Goal: Contribute content: Add original content to the website for others to see

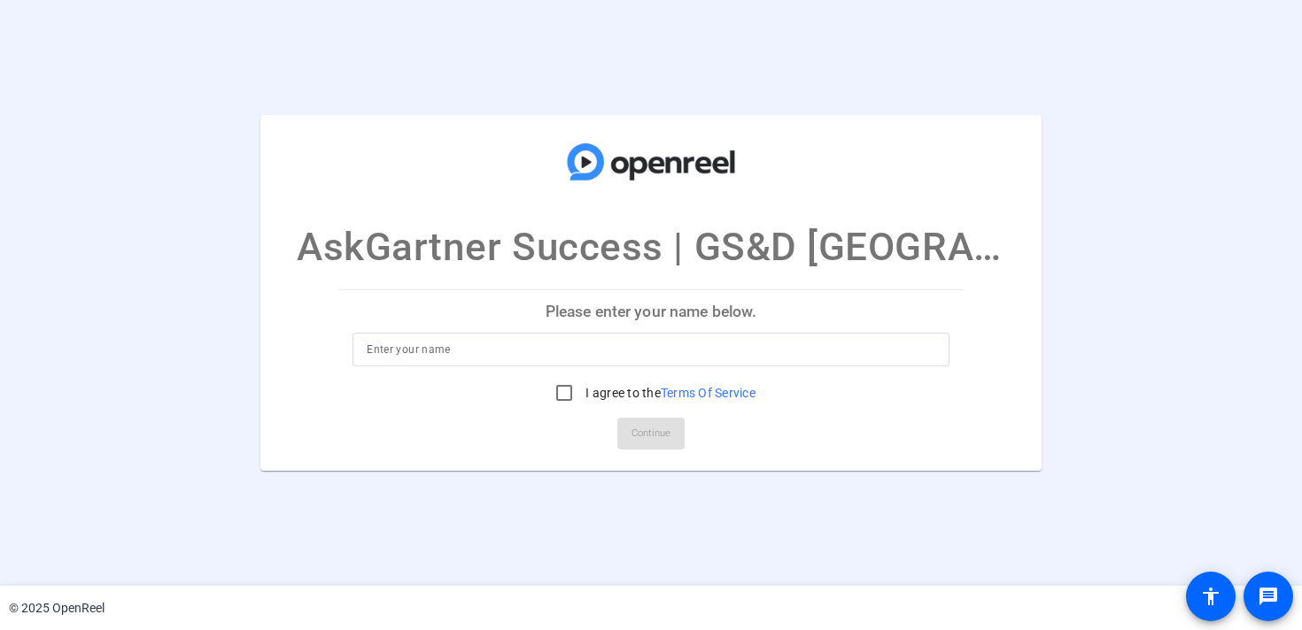
click at [692, 317] on p "Please enter your name below." at bounding box center [650, 311] width 625 height 43
click at [673, 350] on input at bounding box center [651, 349] width 568 height 21
type input "[PERSON_NAME]"
click at [557, 394] on input "I agree to the Terms Of Service" at bounding box center [563, 392] width 35 height 35
checkbox input "true"
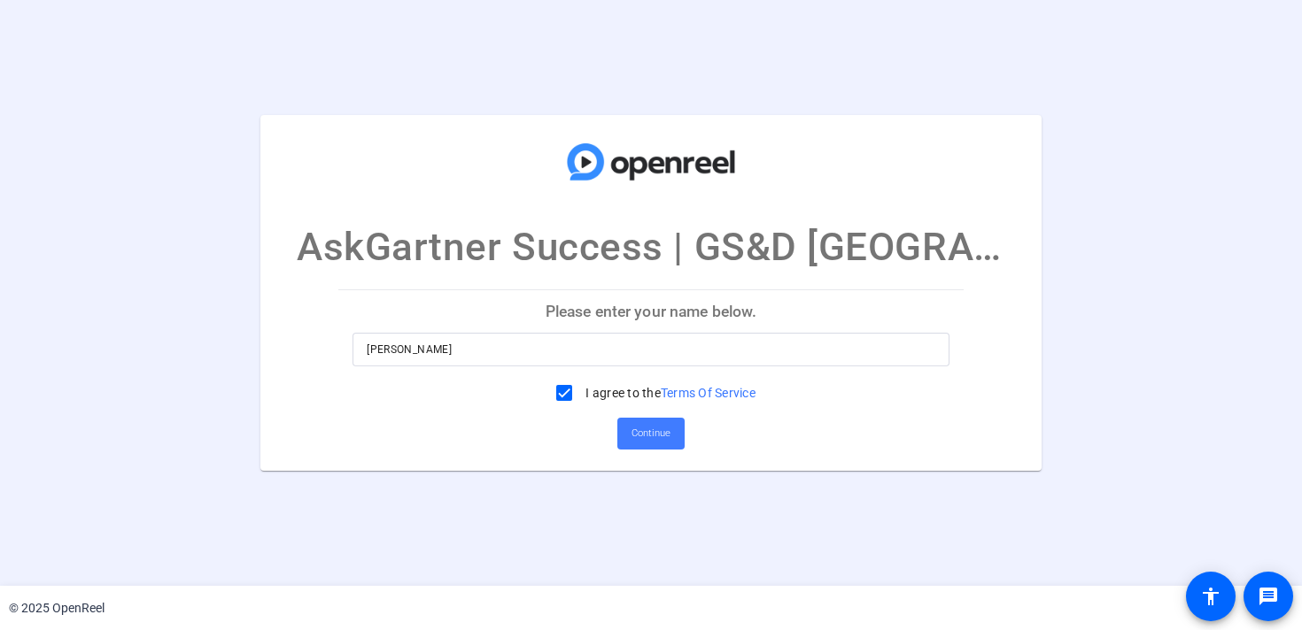
click at [638, 437] on span "Continue" at bounding box center [650, 434] width 39 height 27
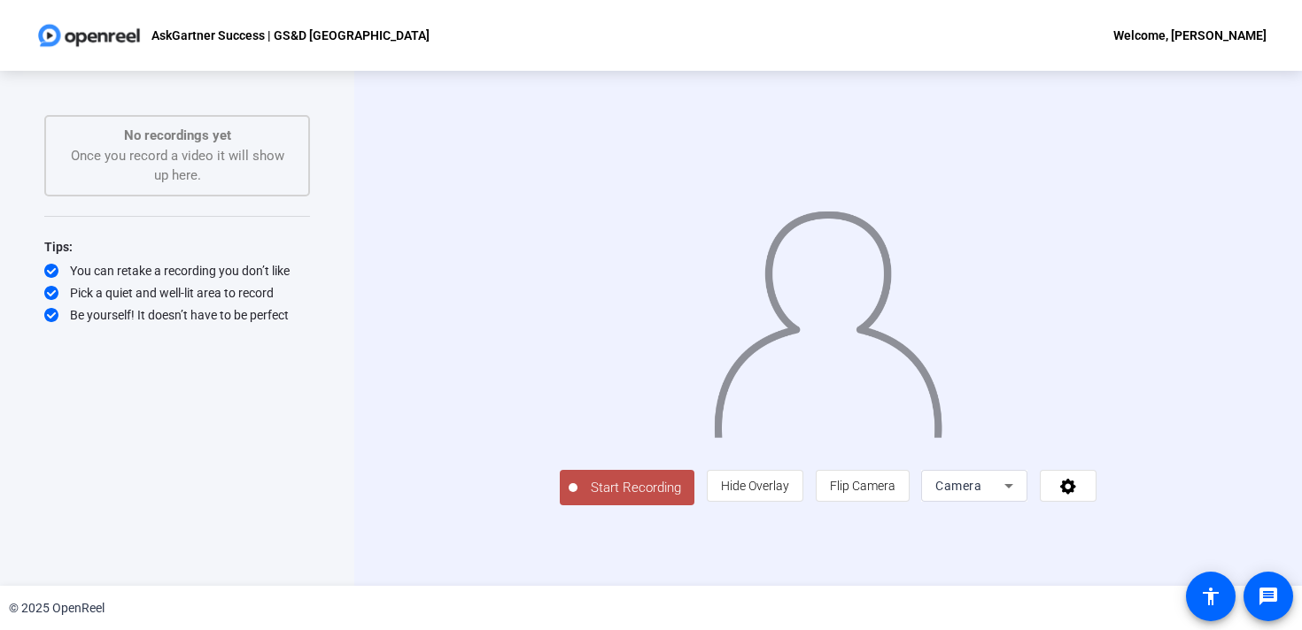
click at [1019, 497] on icon at bounding box center [1008, 486] width 21 height 21
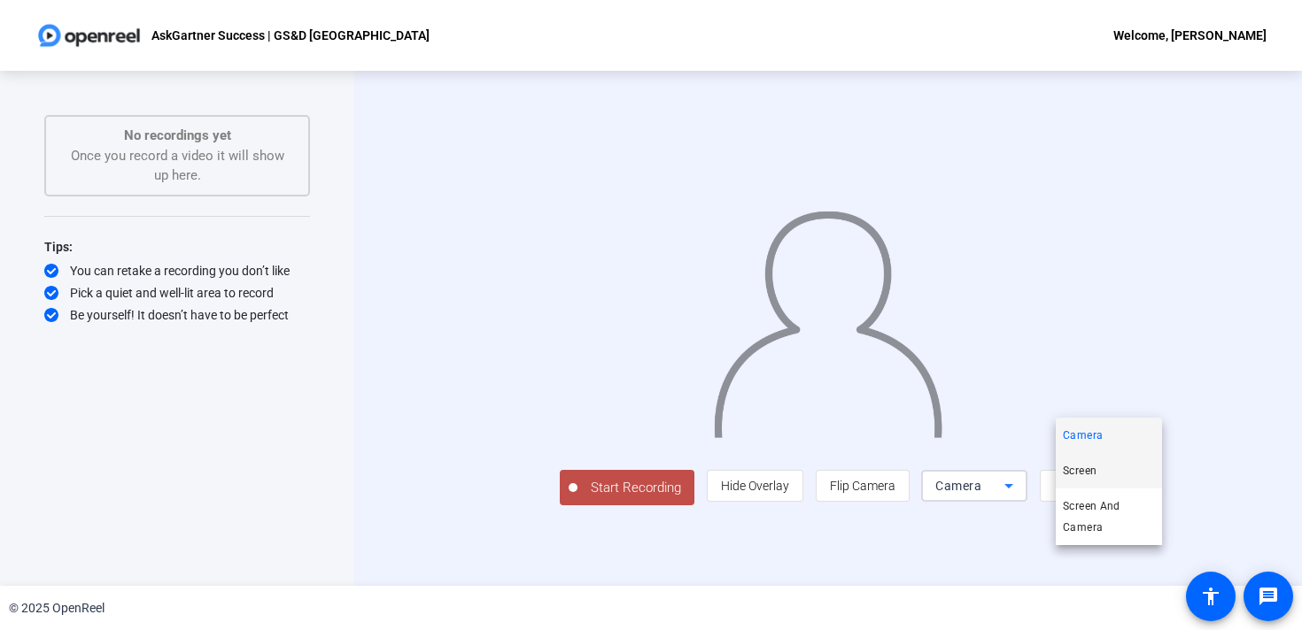
click at [1085, 472] on span "Screen" at bounding box center [1080, 470] width 34 height 21
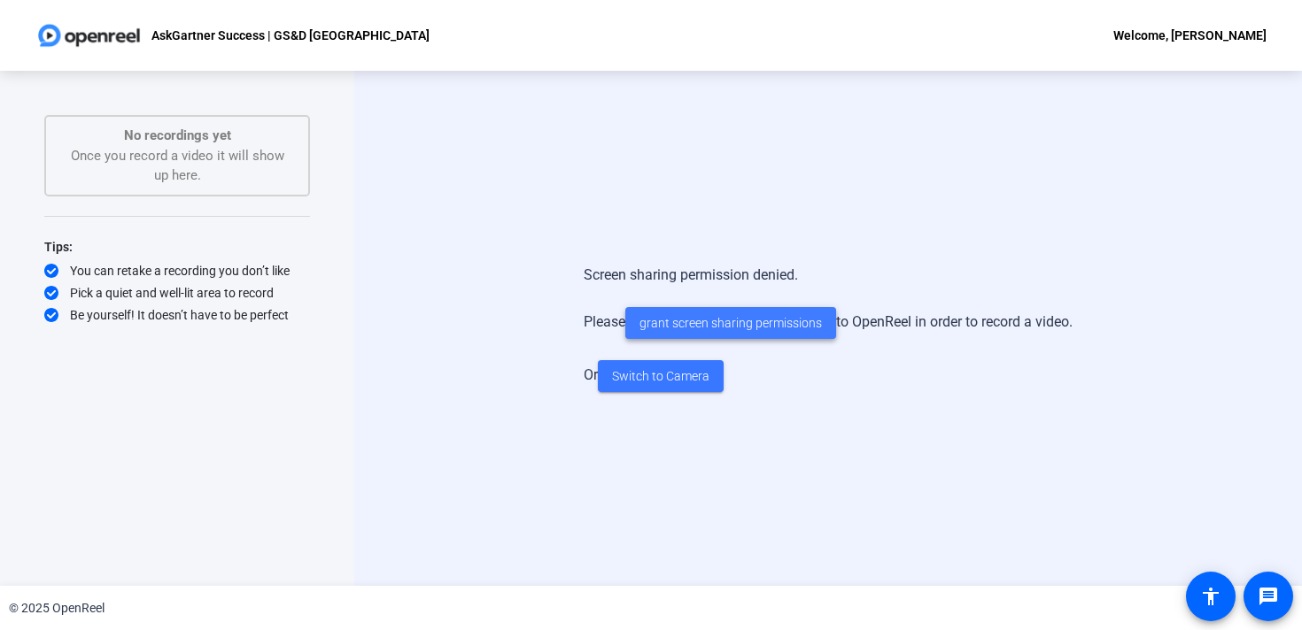
click at [786, 326] on span "grant screen sharing permissions" at bounding box center [730, 323] width 182 height 19
click at [645, 375] on span "Switch to Camera" at bounding box center [660, 376] width 97 height 19
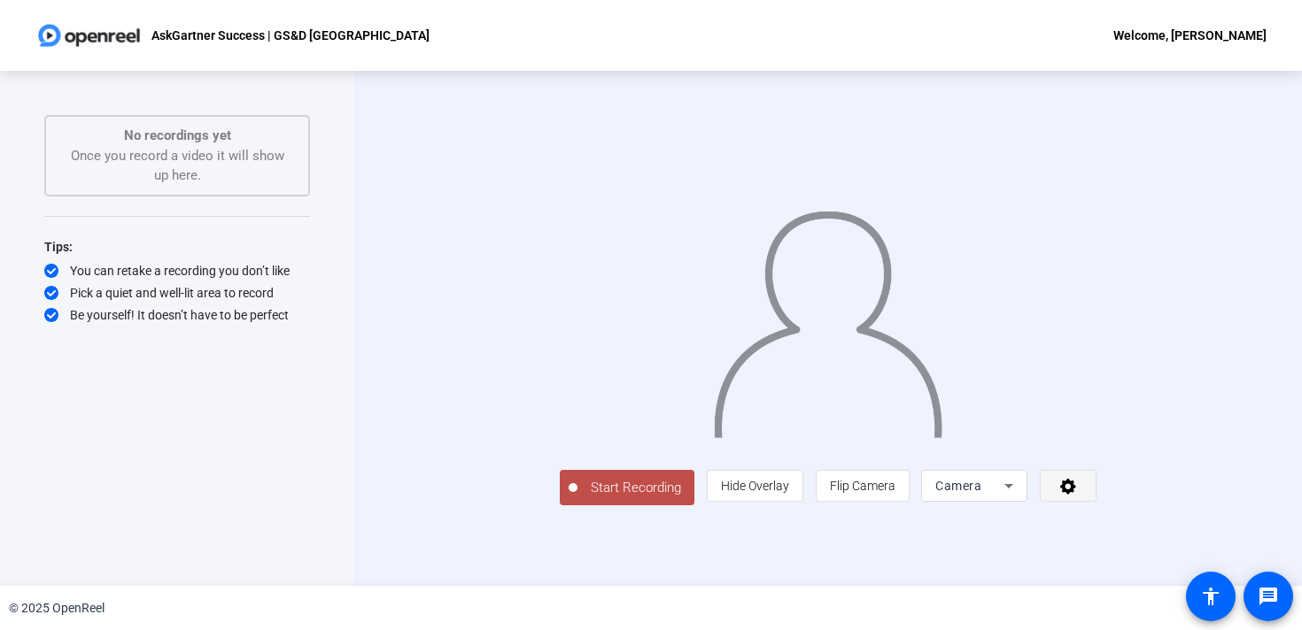
click at [1076, 495] on icon at bounding box center [1068, 487] width 16 height 16
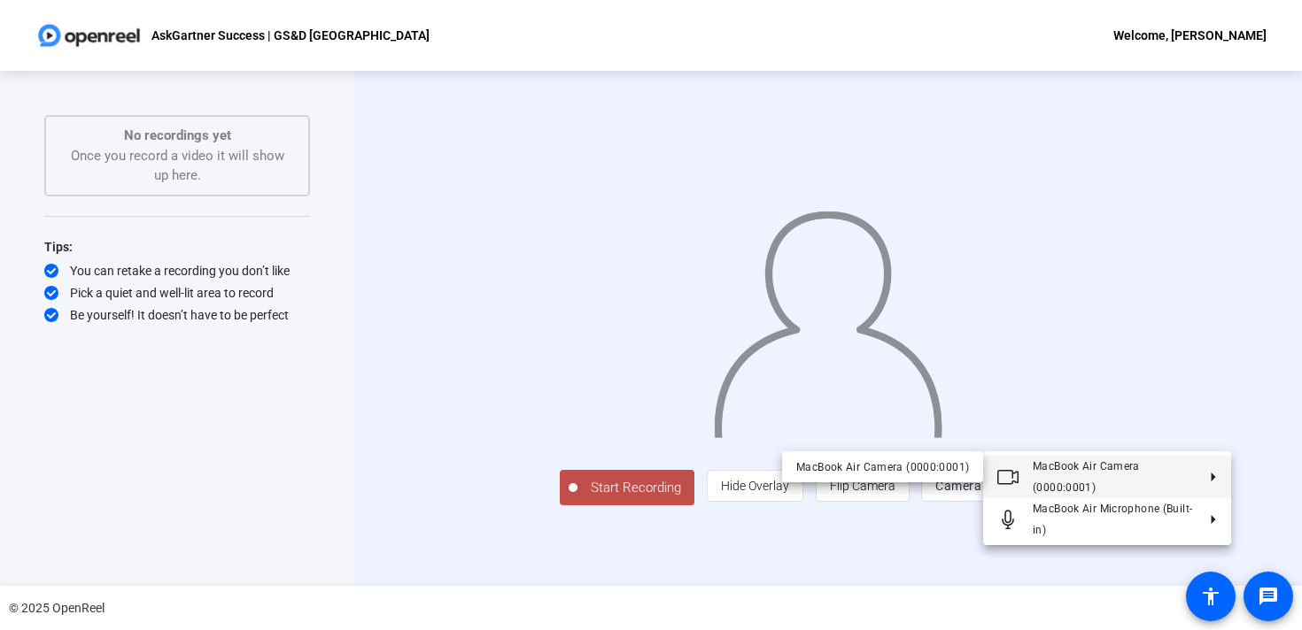
click at [1207, 598] on div at bounding box center [651, 315] width 1302 height 630
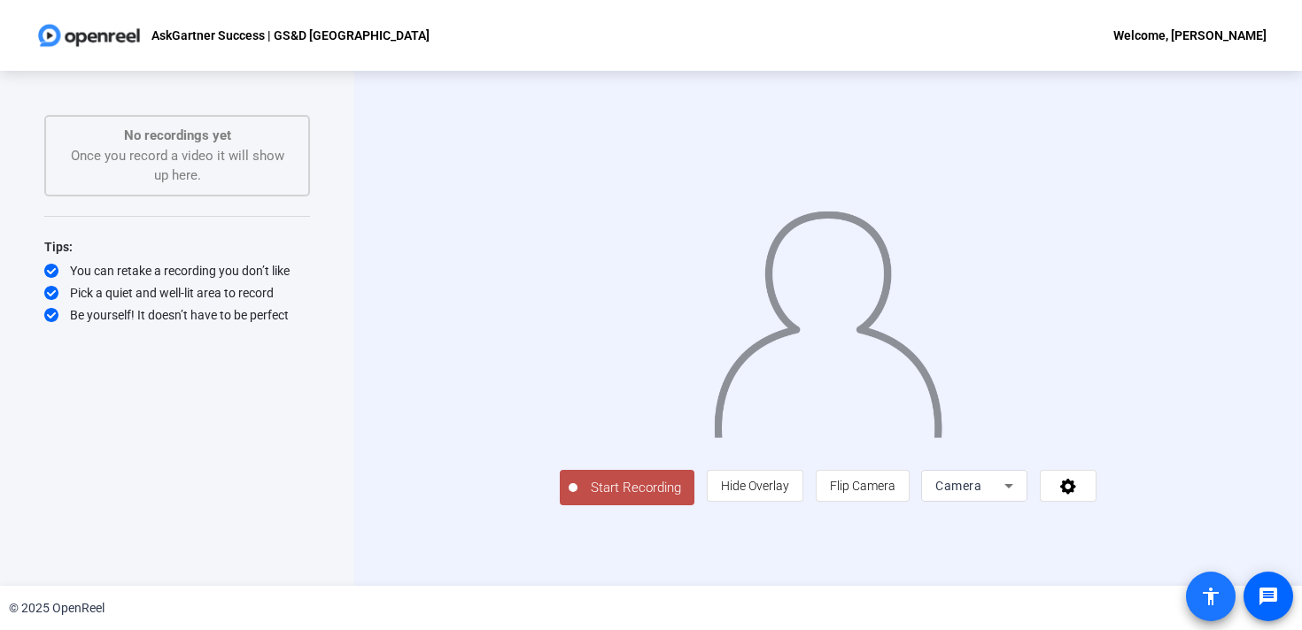
click at [1207, 598] on mat-icon "accessibility" at bounding box center [1210, 596] width 21 height 21
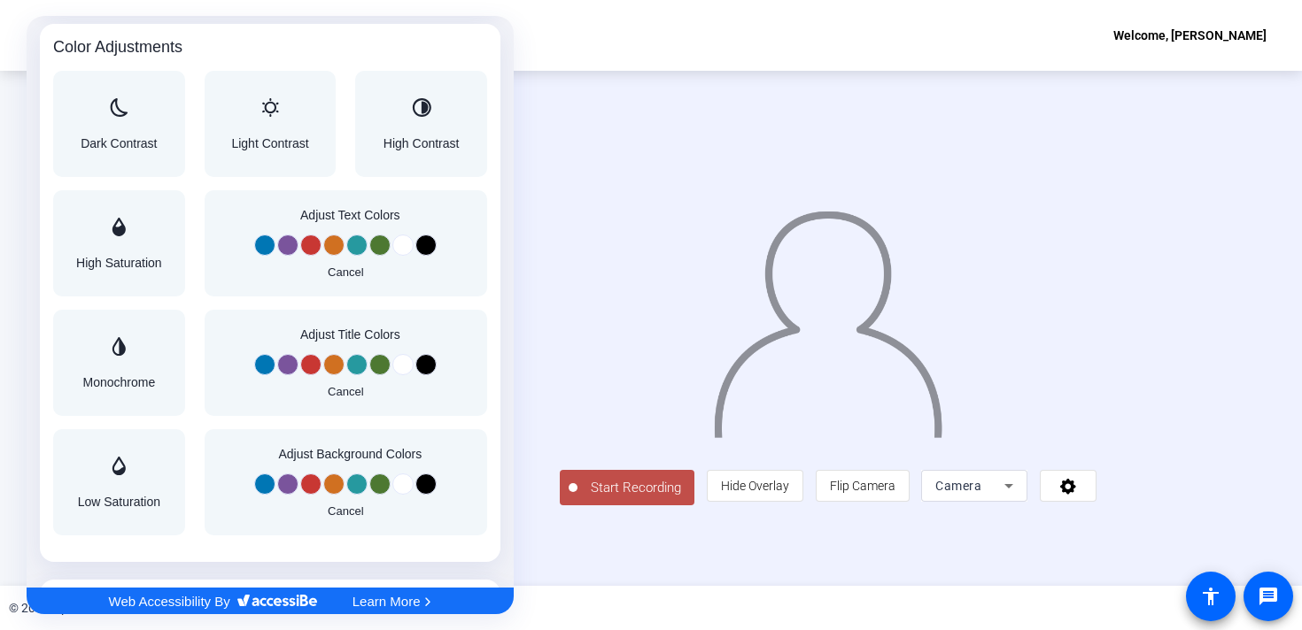
scroll to position [1351, 0]
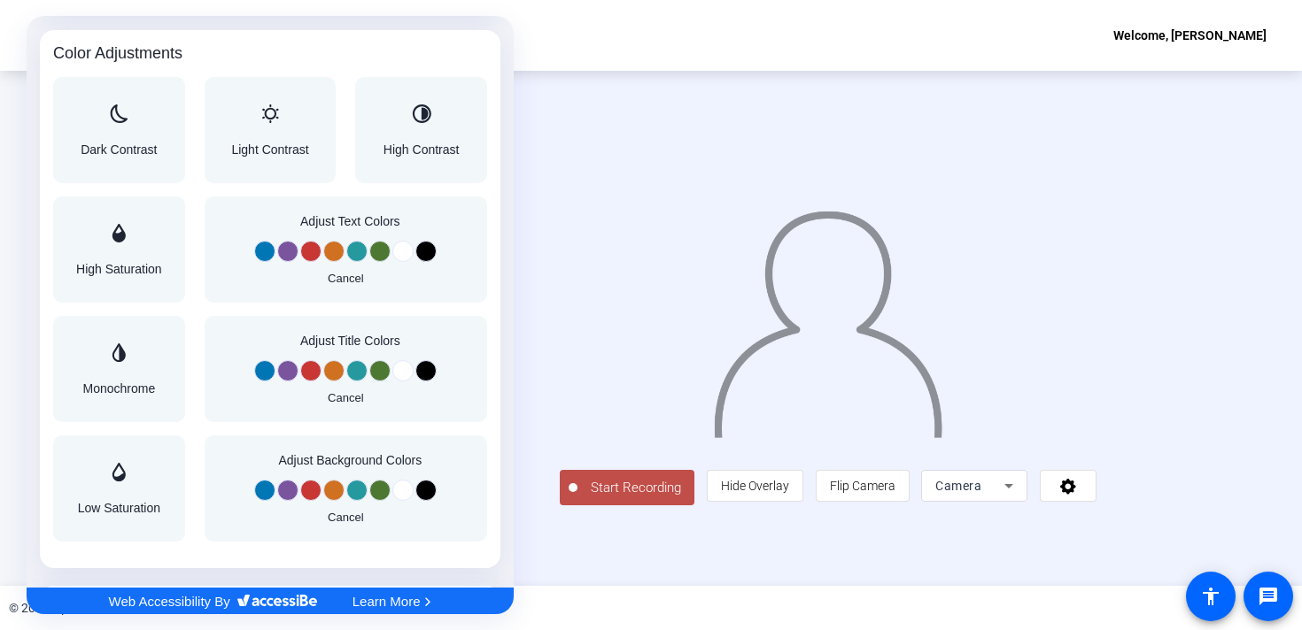
click at [221, 367] on div "Cancel" at bounding box center [346, 381] width 252 height 43
click at [602, 50] on div at bounding box center [651, 315] width 1302 height 630
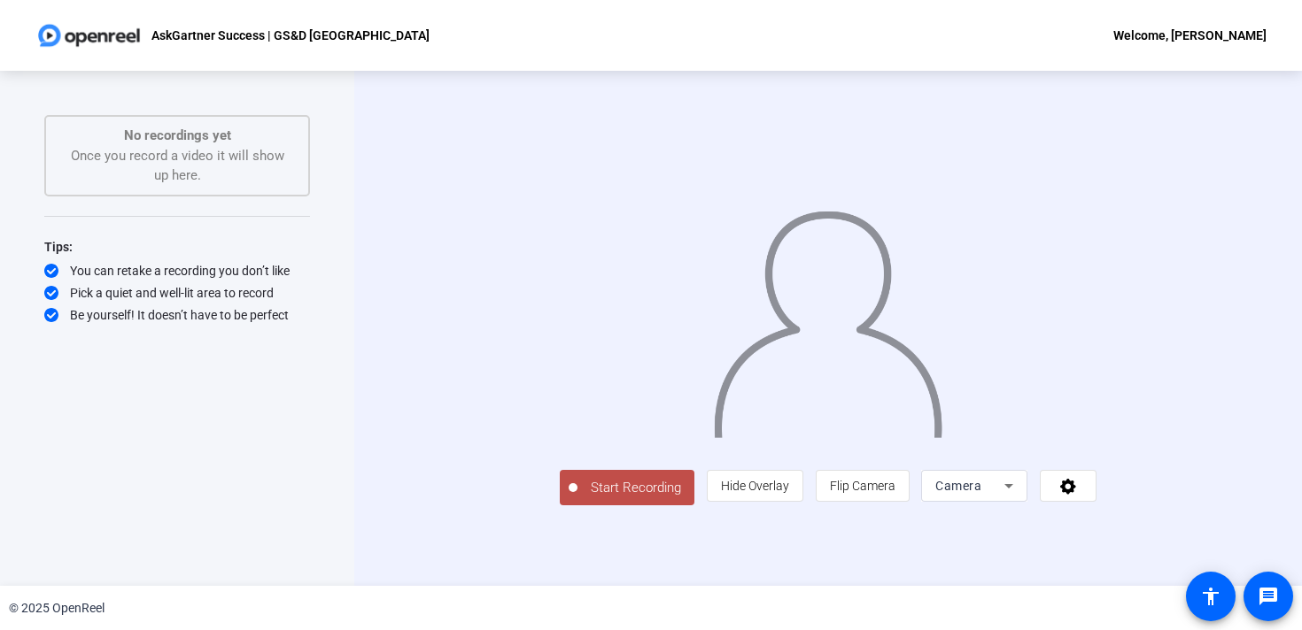
scroll to position [0, 0]
click at [577, 499] on span "Start Recording" at bounding box center [635, 488] width 117 height 20
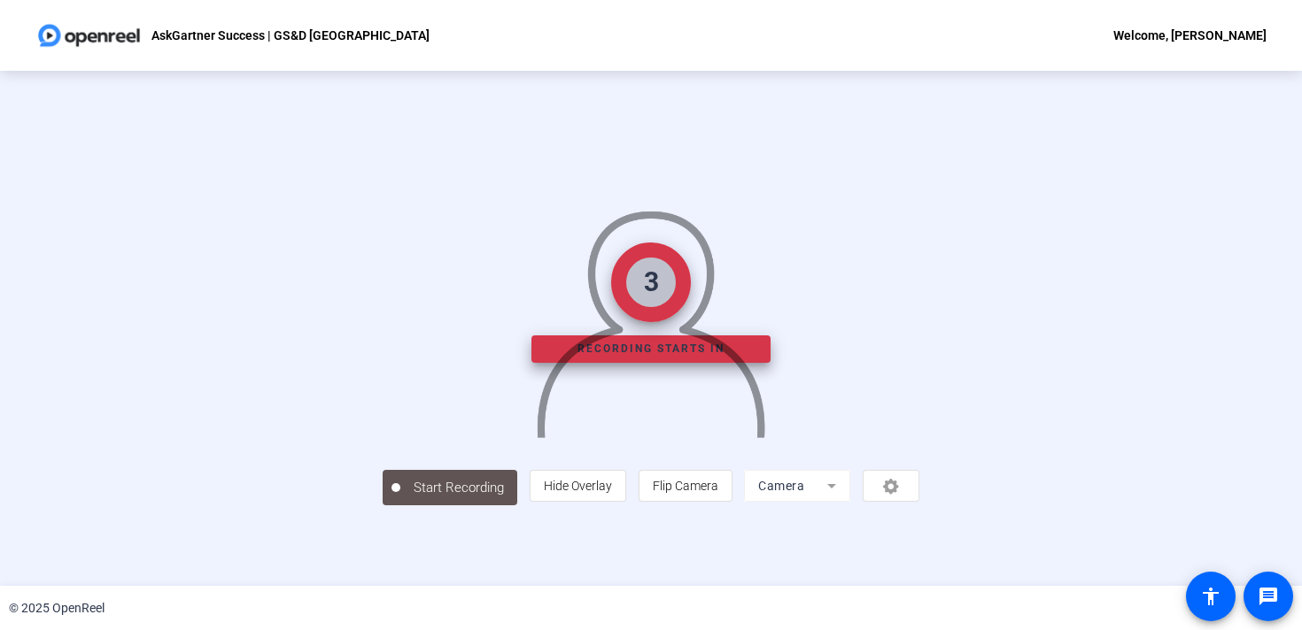
click at [522, 453] on div at bounding box center [651, 302] width 537 height 302
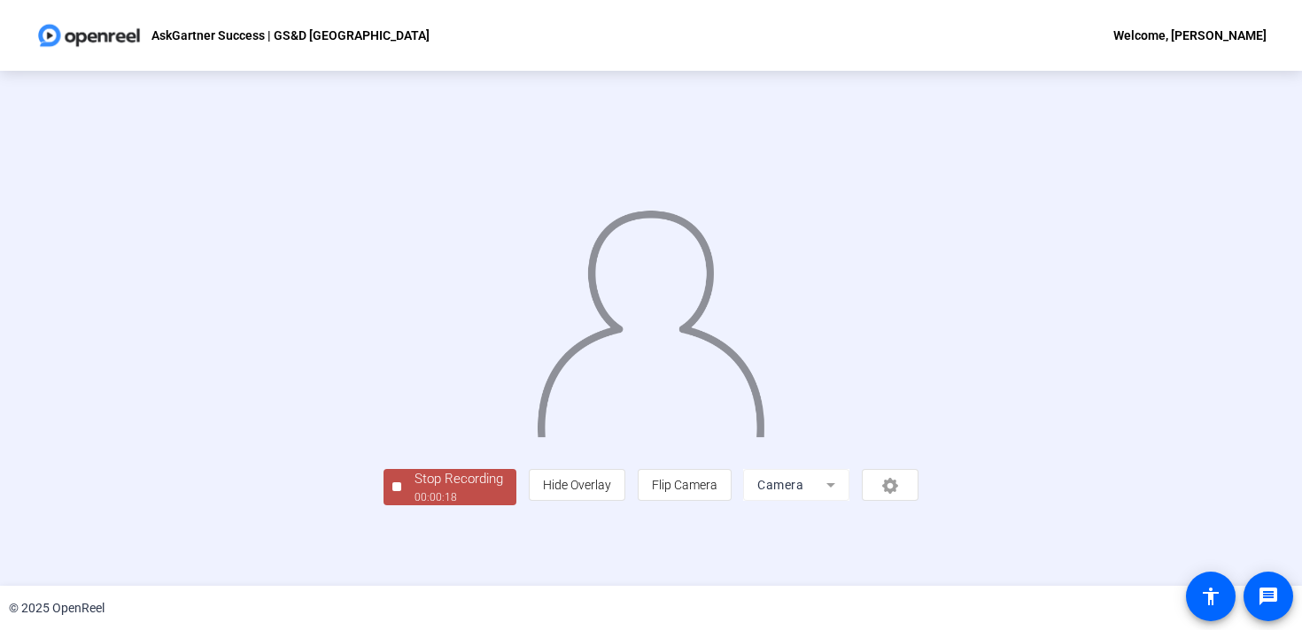
click at [667, 361] on img at bounding box center [650, 317] width 231 height 241
click at [414, 506] on div "00:00:19" at bounding box center [458, 498] width 89 height 16
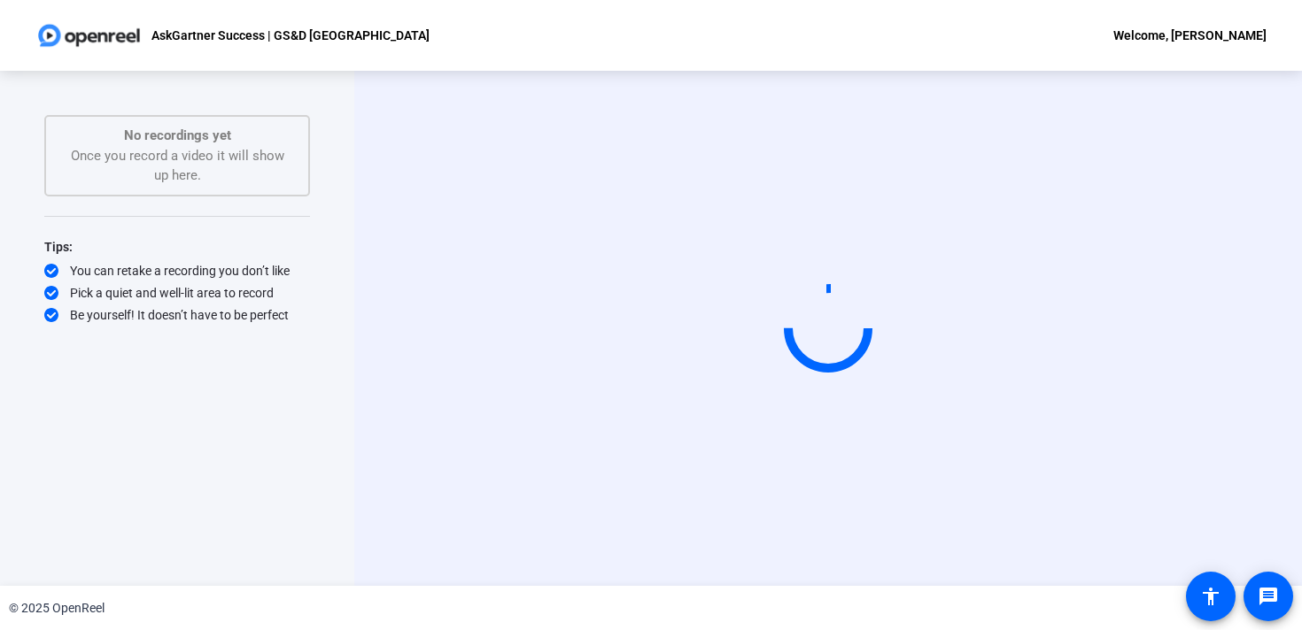
scroll to position [0, 0]
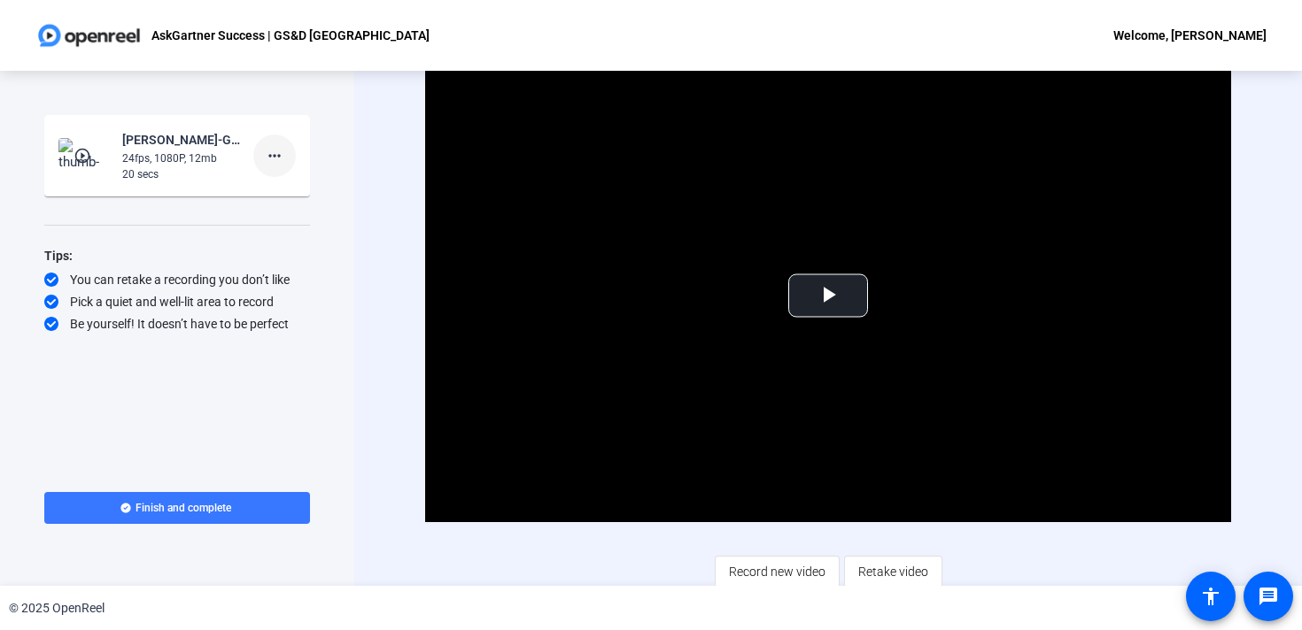
click at [275, 152] on mat-icon "more_horiz" at bounding box center [274, 155] width 21 height 21
click at [311, 196] on span "Delete clip" at bounding box center [302, 192] width 71 height 21
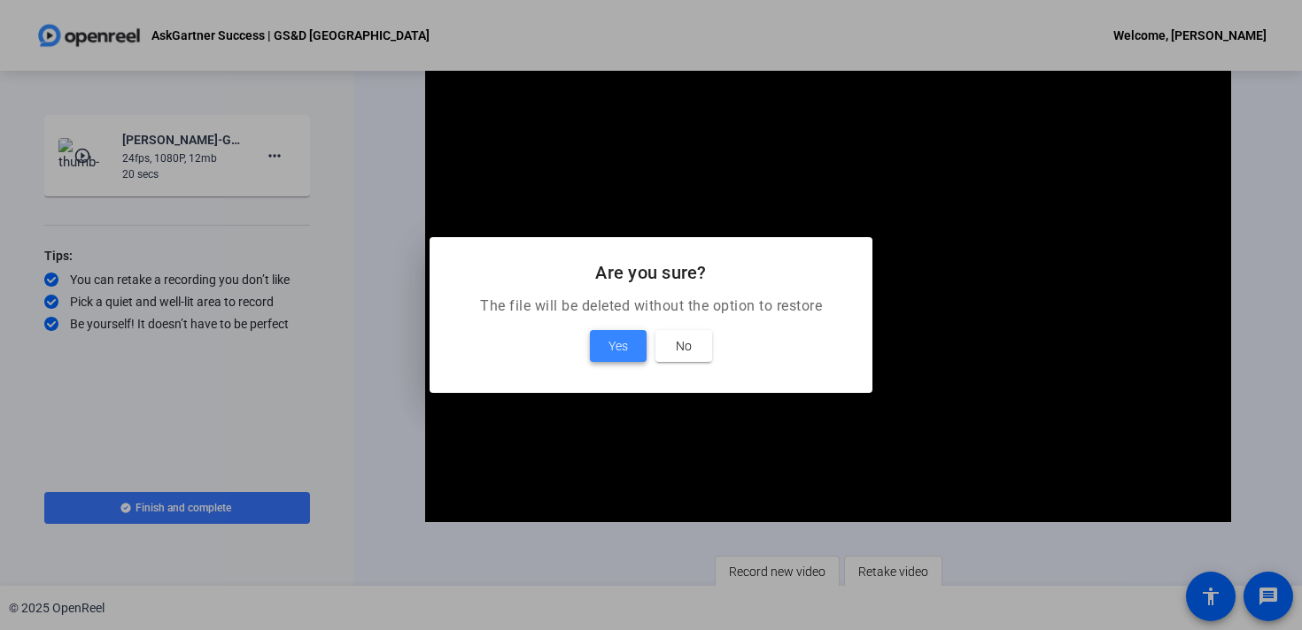
click at [620, 348] on span "Yes" at bounding box center [617, 346] width 19 height 21
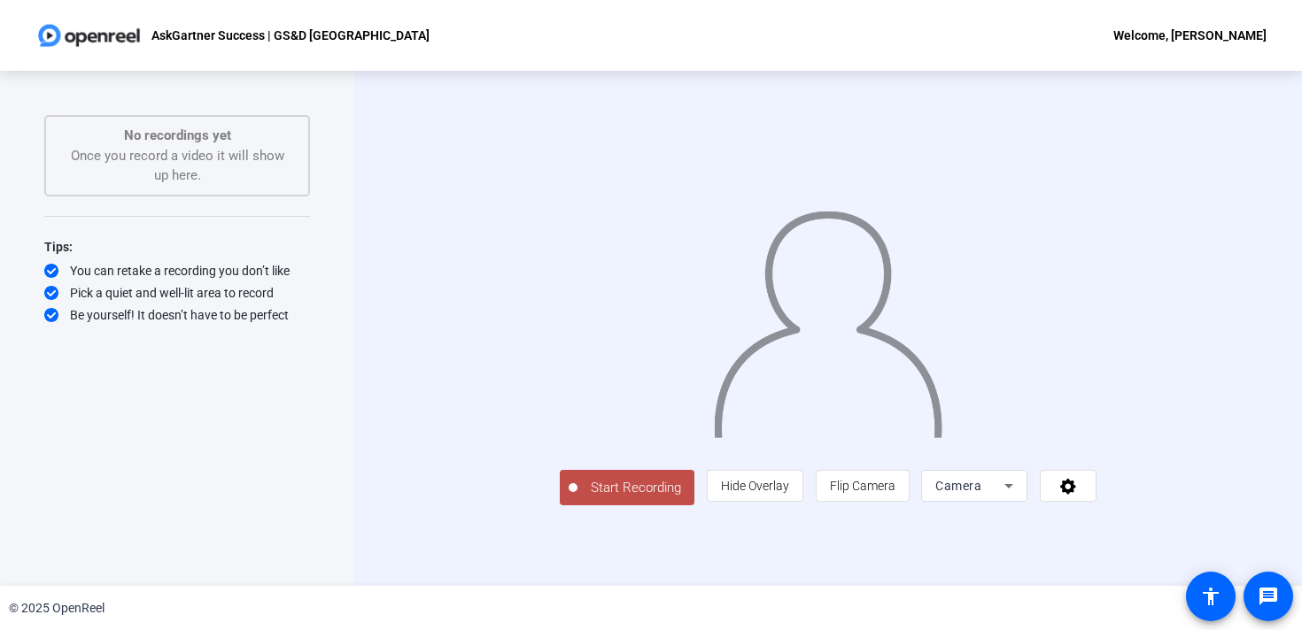
click at [577, 499] on span "Start Recording" at bounding box center [635, 488] width 117 height 20
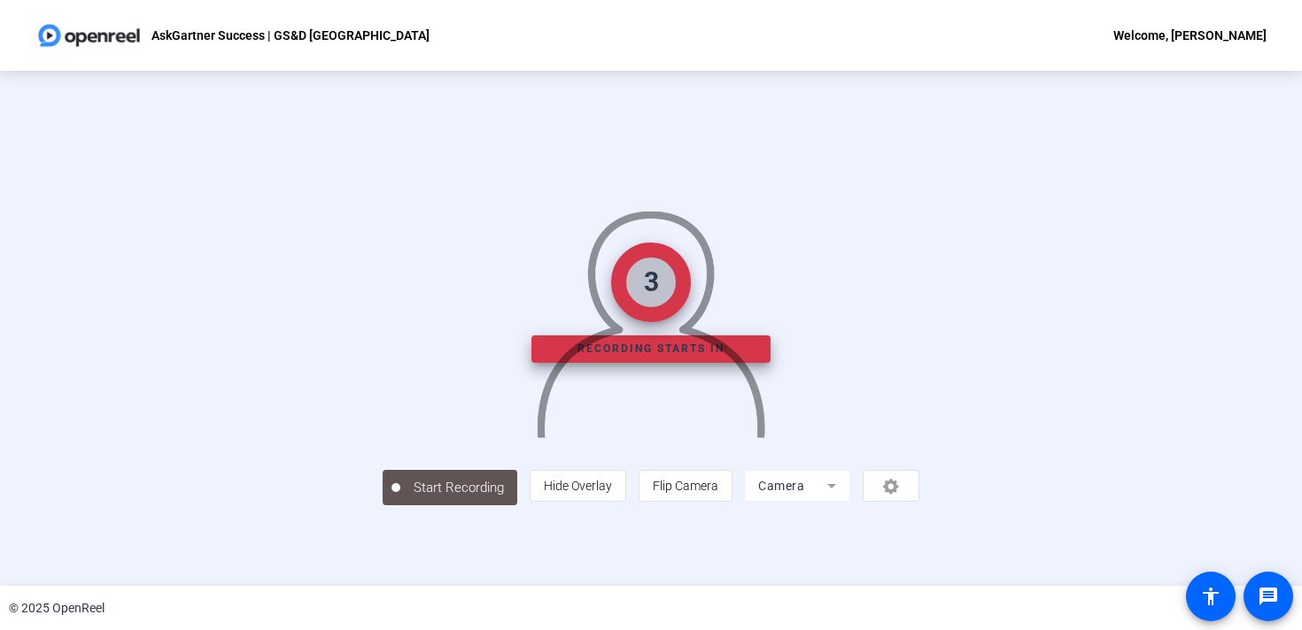
click at [523, 453] on div at bounding box center [651, 302] width 537 height 302
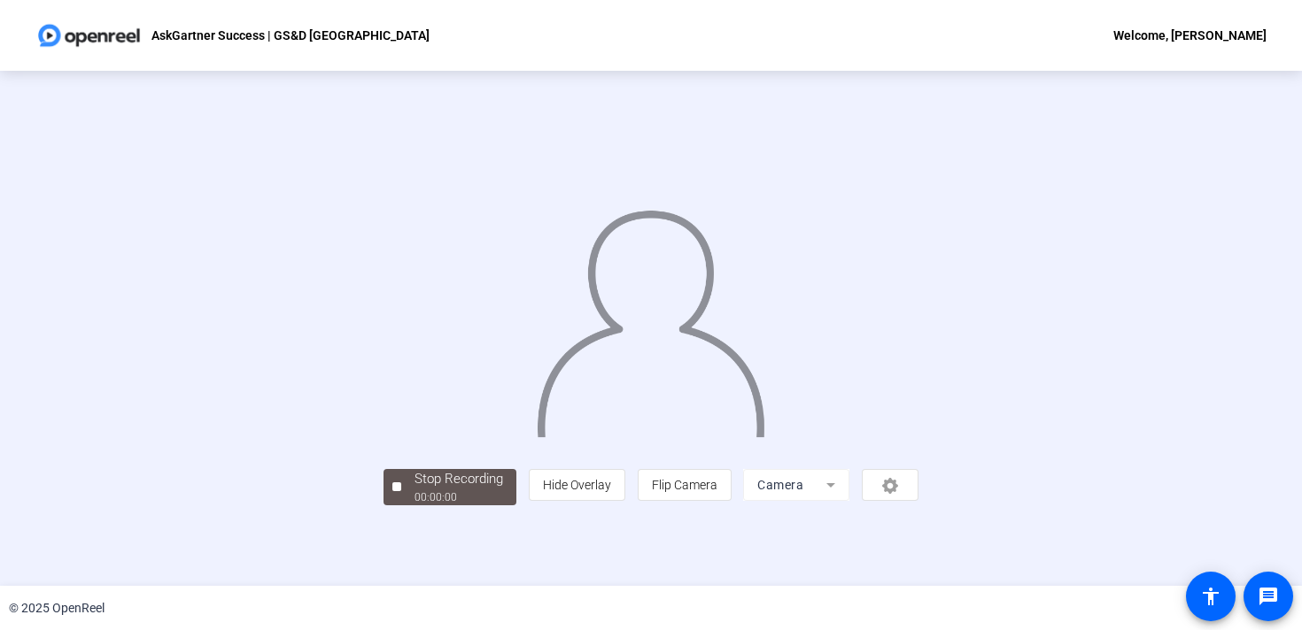
scroll to position [35, 0]
click at [414, 490] on div "Stop Recording" at bounding box center [458, 479] width 89 height 20
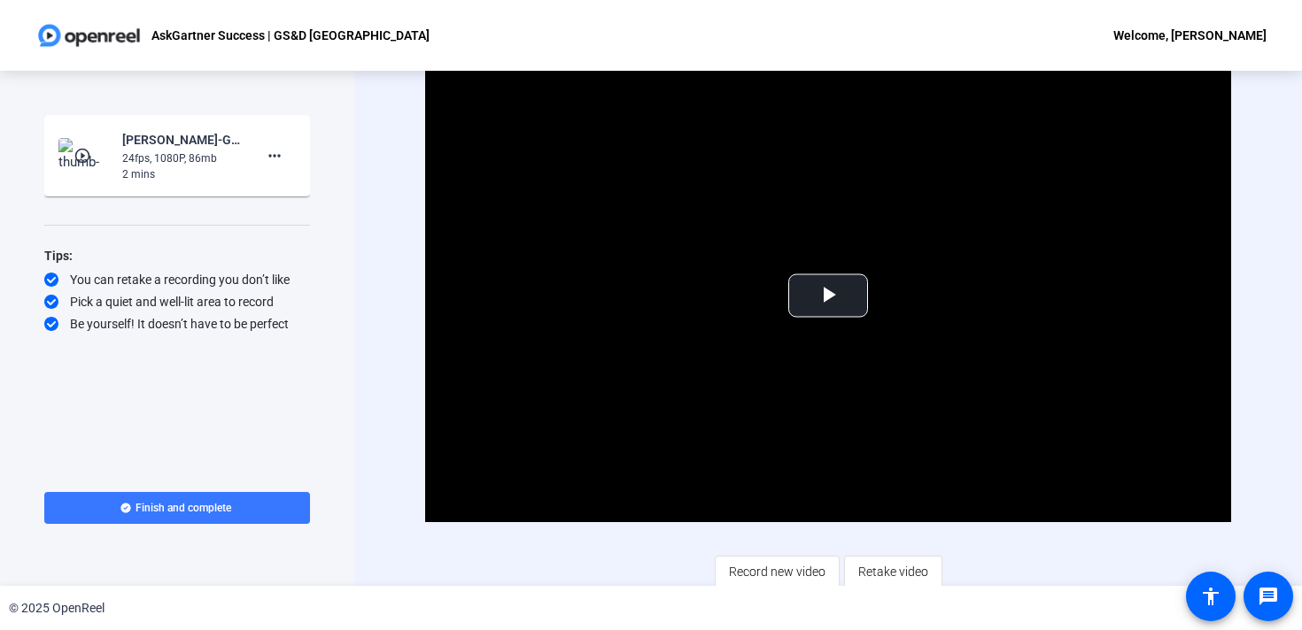
scroll to position [6, 0]
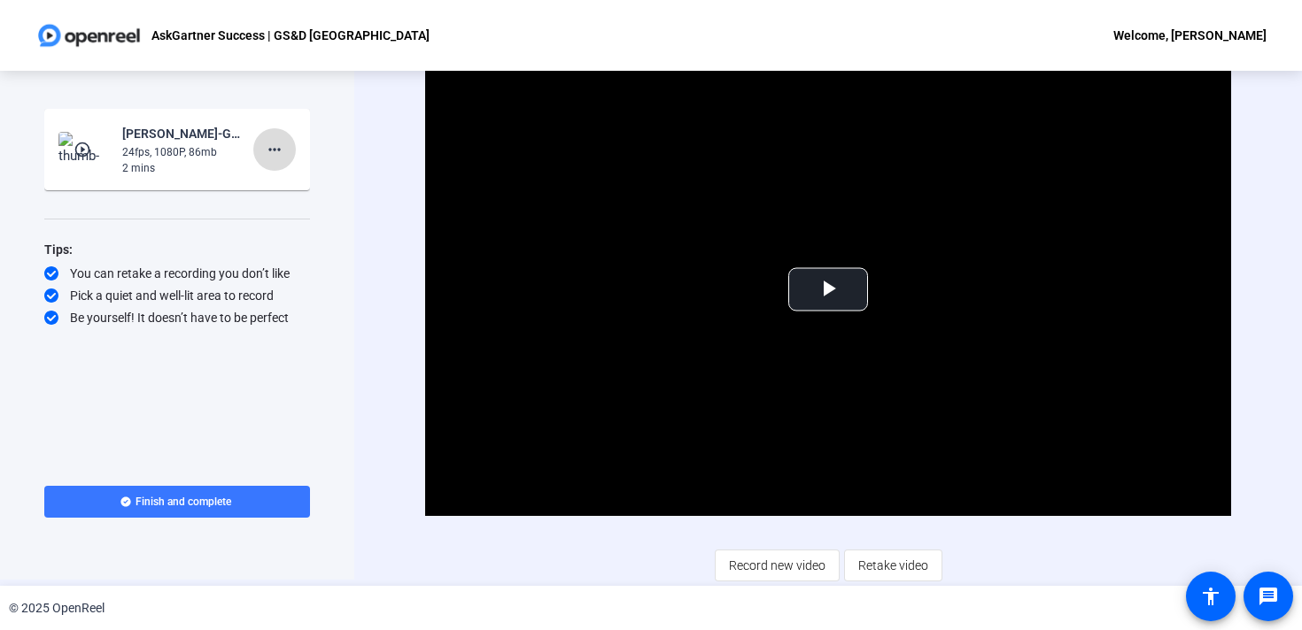
click at [274, 143] on mat-icon "more_horiz" at bounding box center [274, 149] width 21 height 21
click at [298, 208] on span "Retake" at bounding box center [302, 207] width 71 height 21
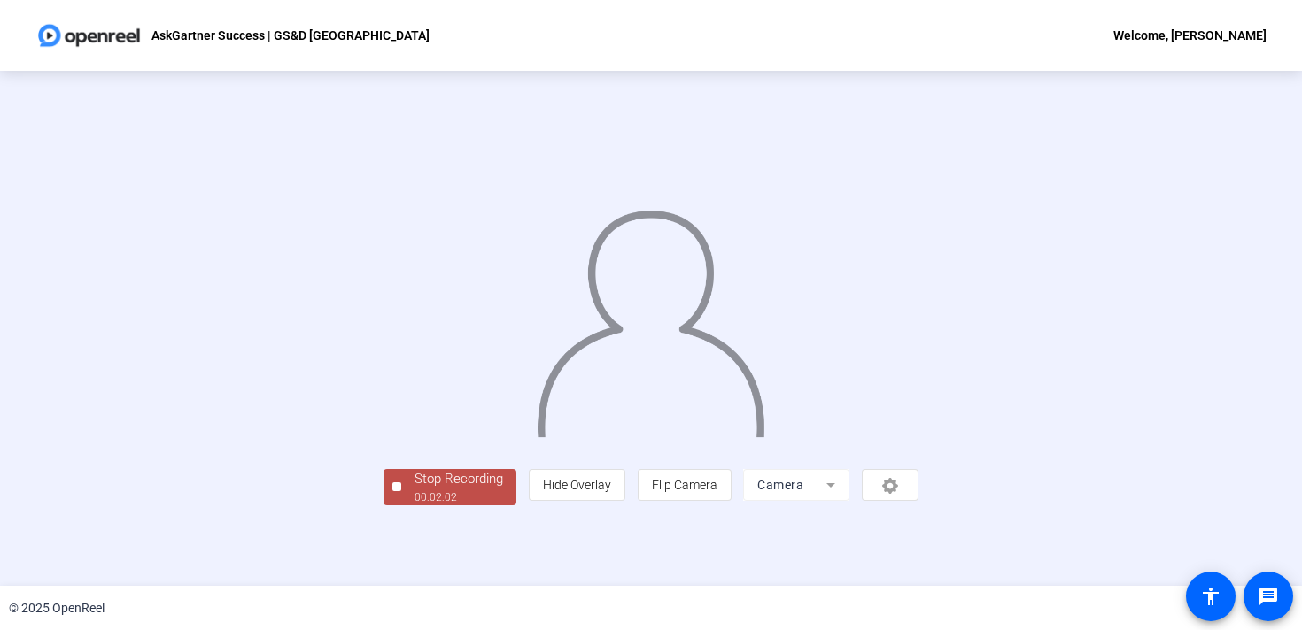
scroll to position [61, 0]
click at [414, 506] on div "00:02:03" at bounding box center [458, 498] width 89 height 16
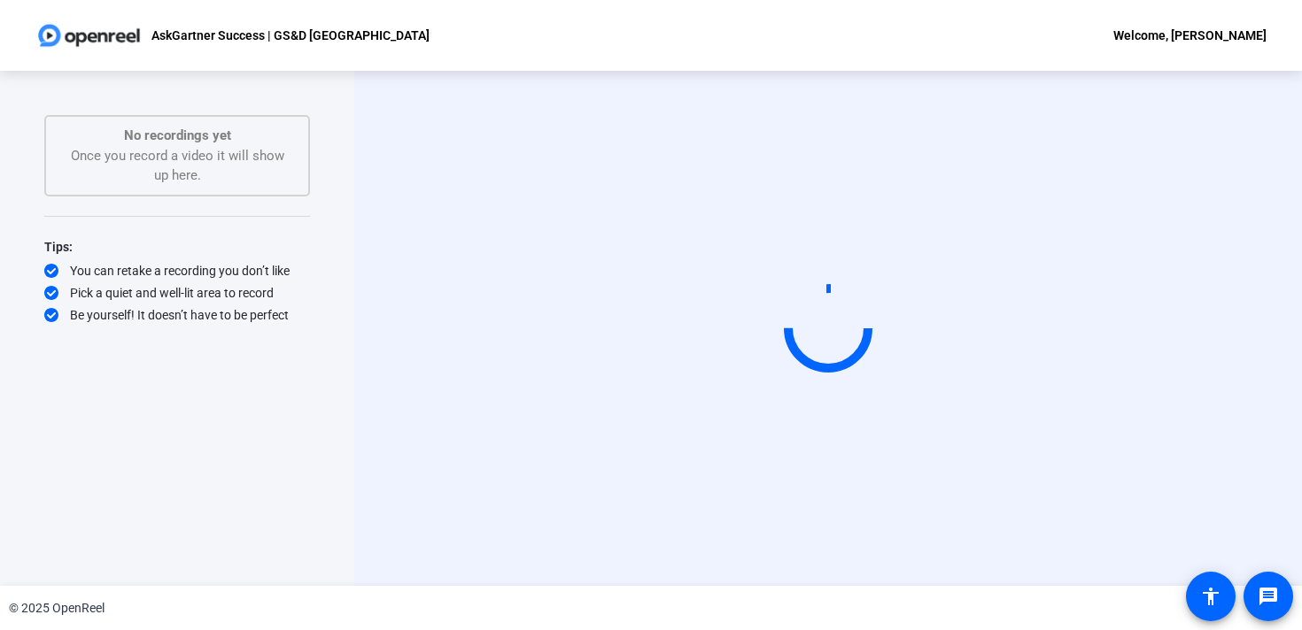
scroll to position [0, 0]
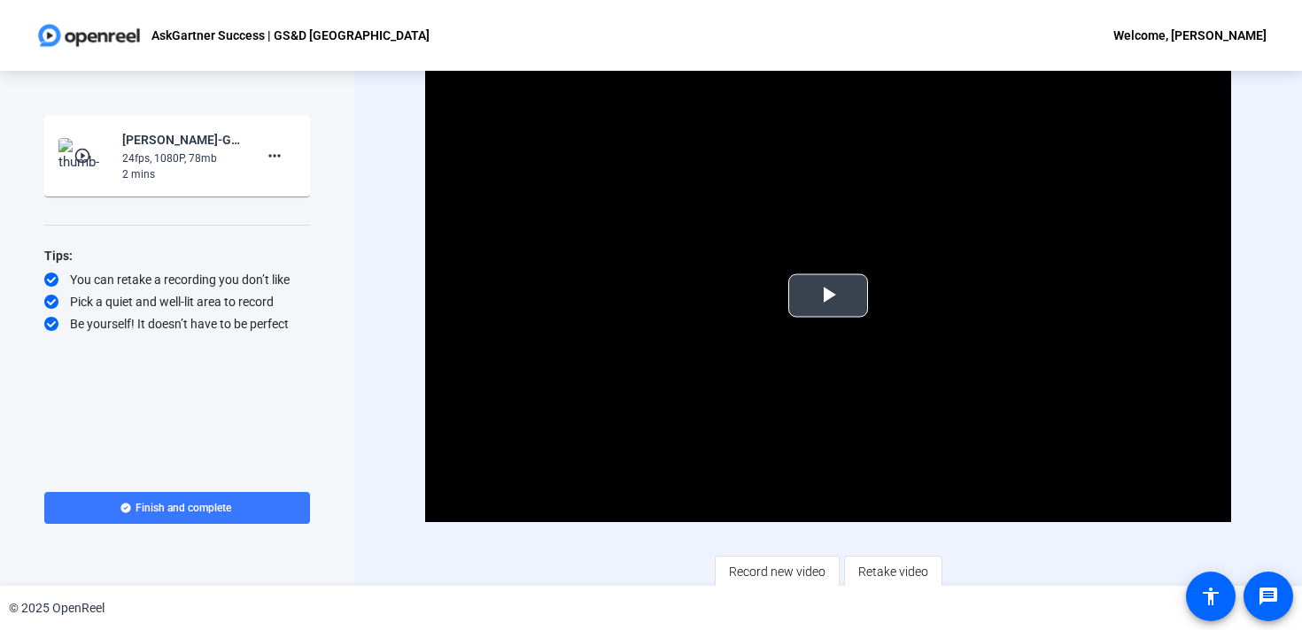
click at [828, 296] on span "Video Player" at bounding box center [828, 296] width 0 height 0
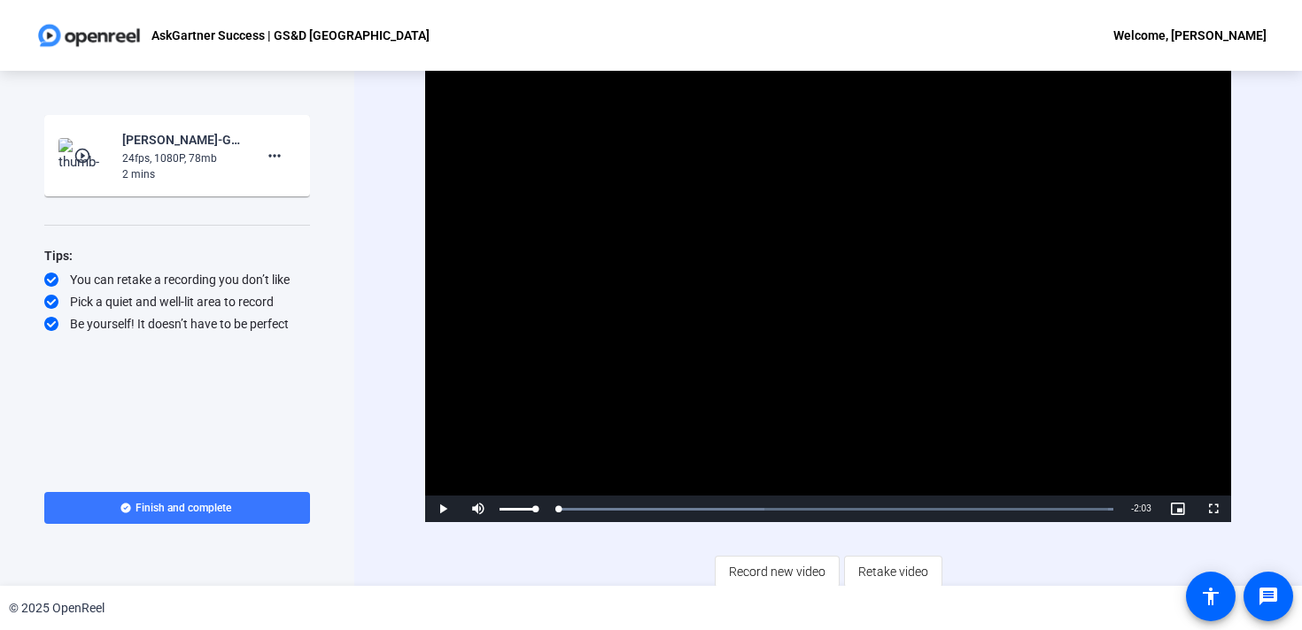
drag, startPoint x: 587, startPoint y: 509, endPoint x: 544, endPoint y: 512, distance: 43.5
click at [544, 512] on div "Play Mute 0% Current Time 0:00 / Duration 2:03 Loaded : 100.00% 0:00 0:00 Strea…" at bounding box center [828, 509] width 806 height 27
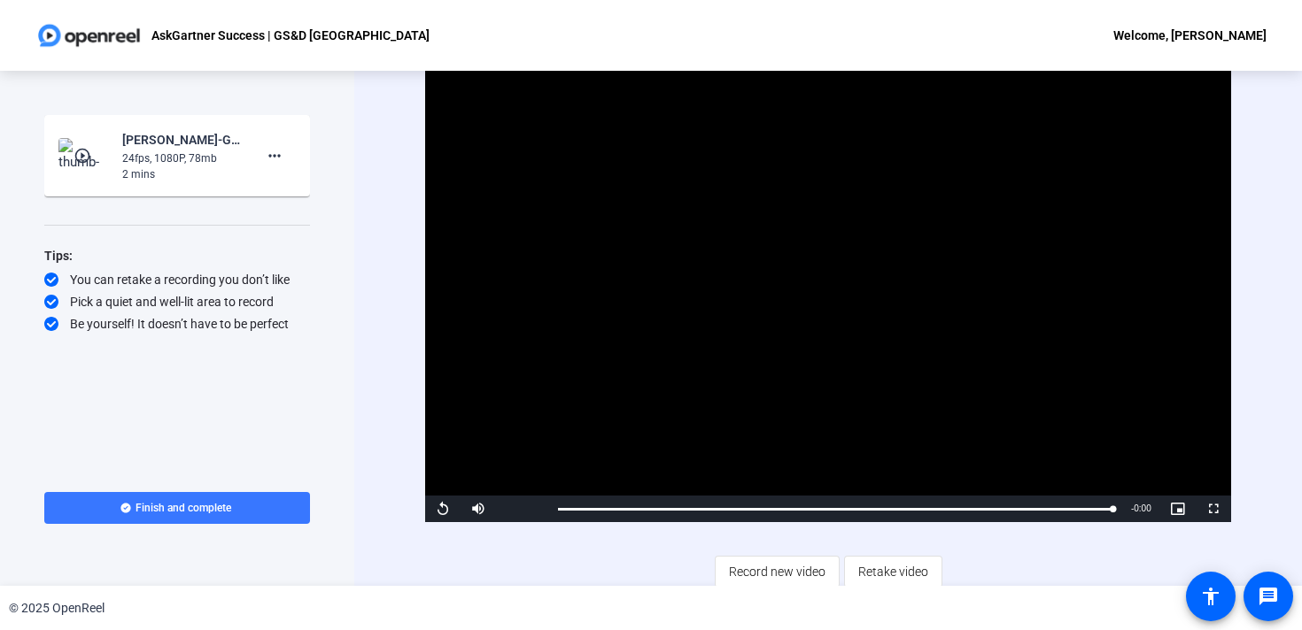
scroll to position [6, 0]
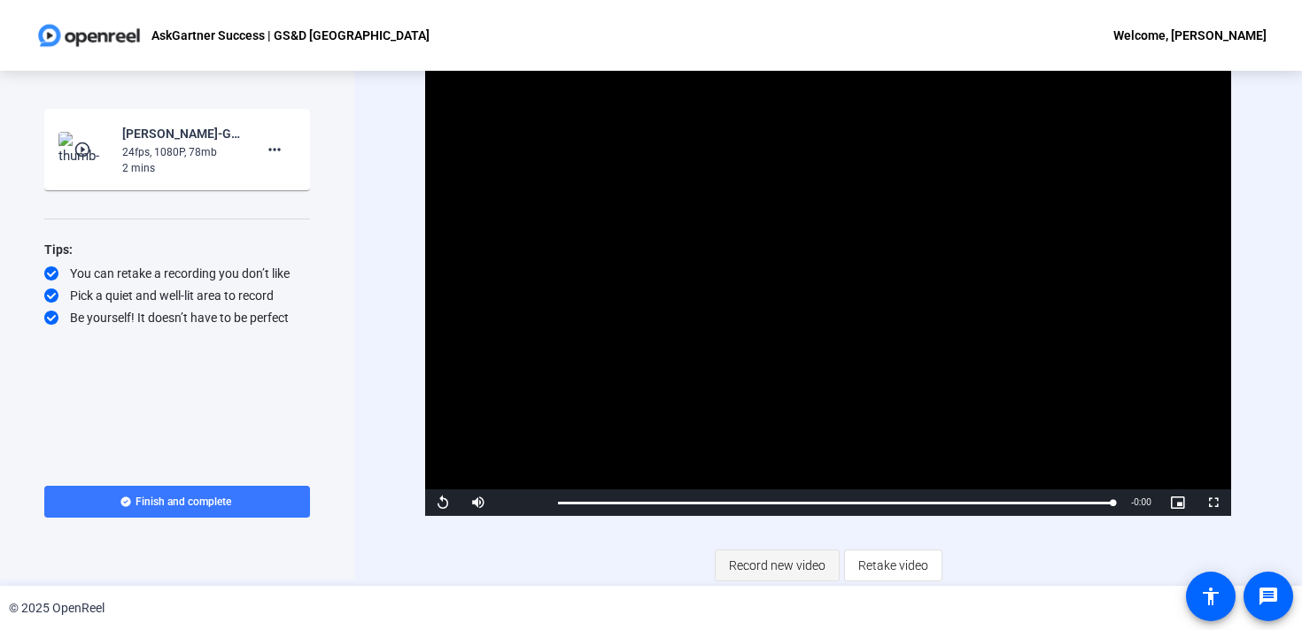
click at [774, 567] on span "Record new video" at bounding box center [777, 566] width 97 height 34
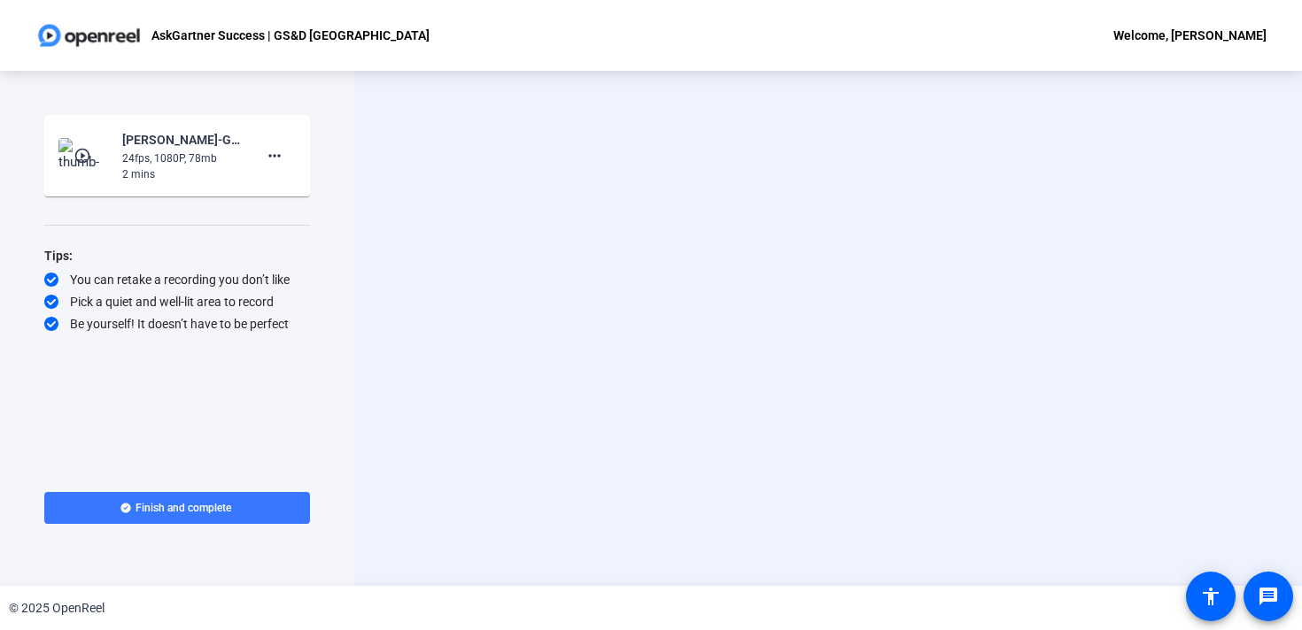
scroll to position [0, 0]
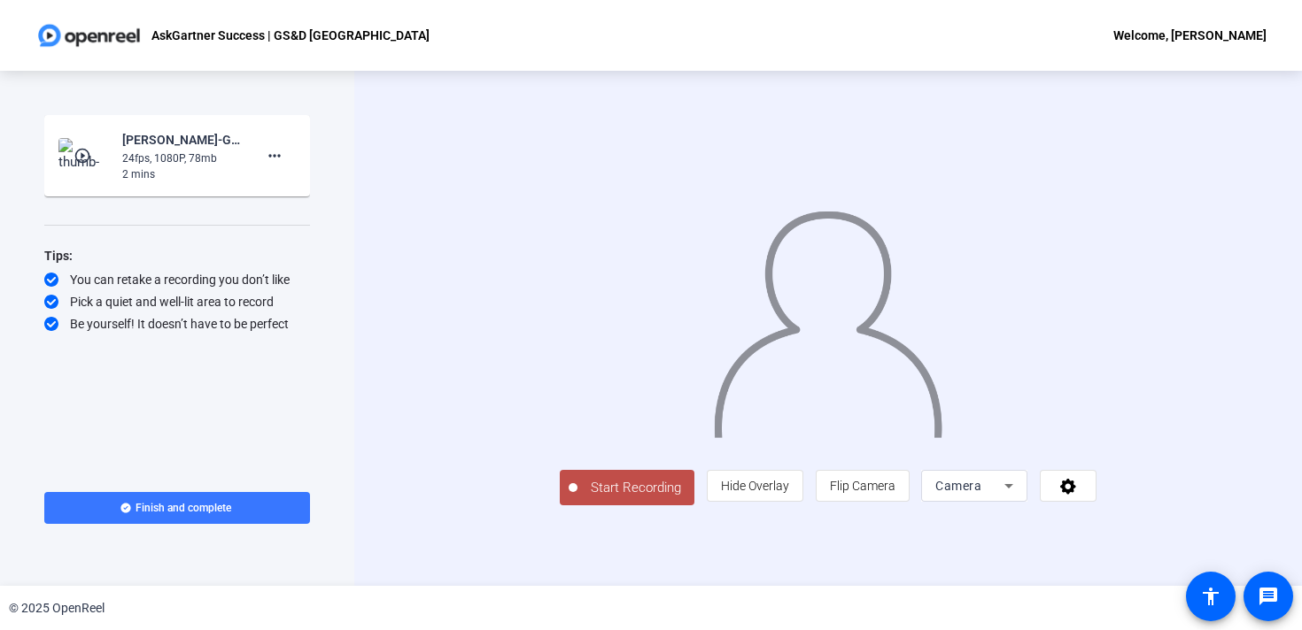
click at [577, 499] on span "Start Recording" at bounding box center [635, 488] width 117 height 20
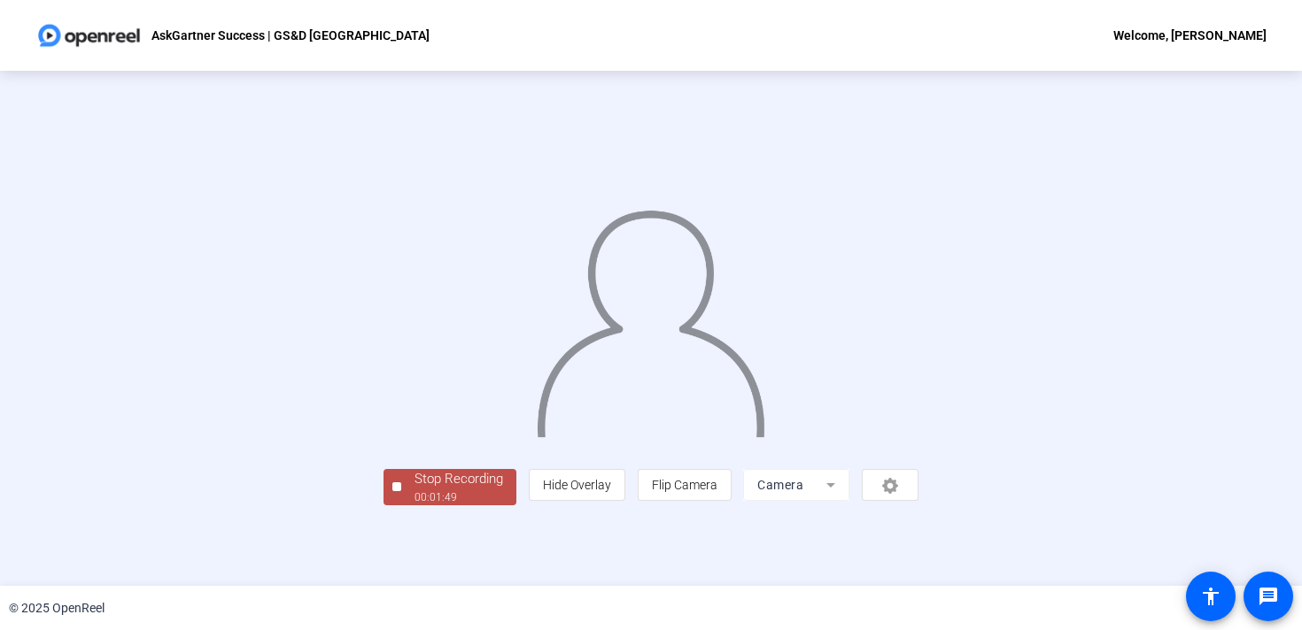
scroll to position [61, 0]
click at [414, 490] on div "Stop Recording" at bounding box center [458, 479] width 89 height 20
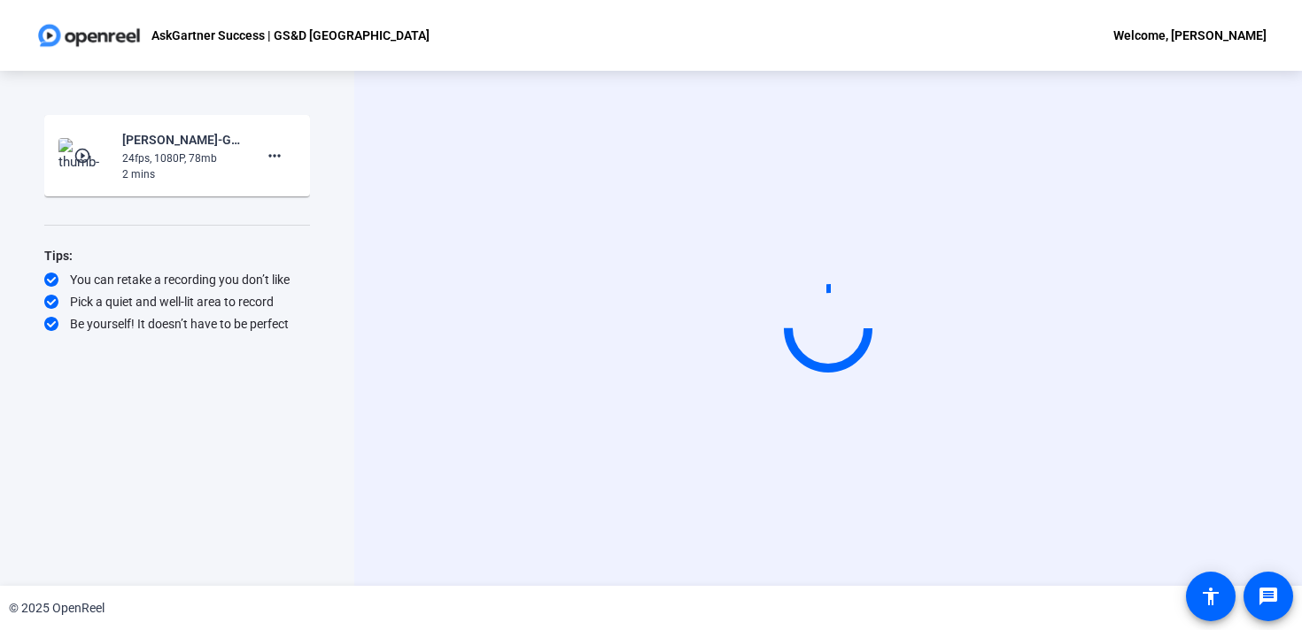
scroll to position [0, 0]
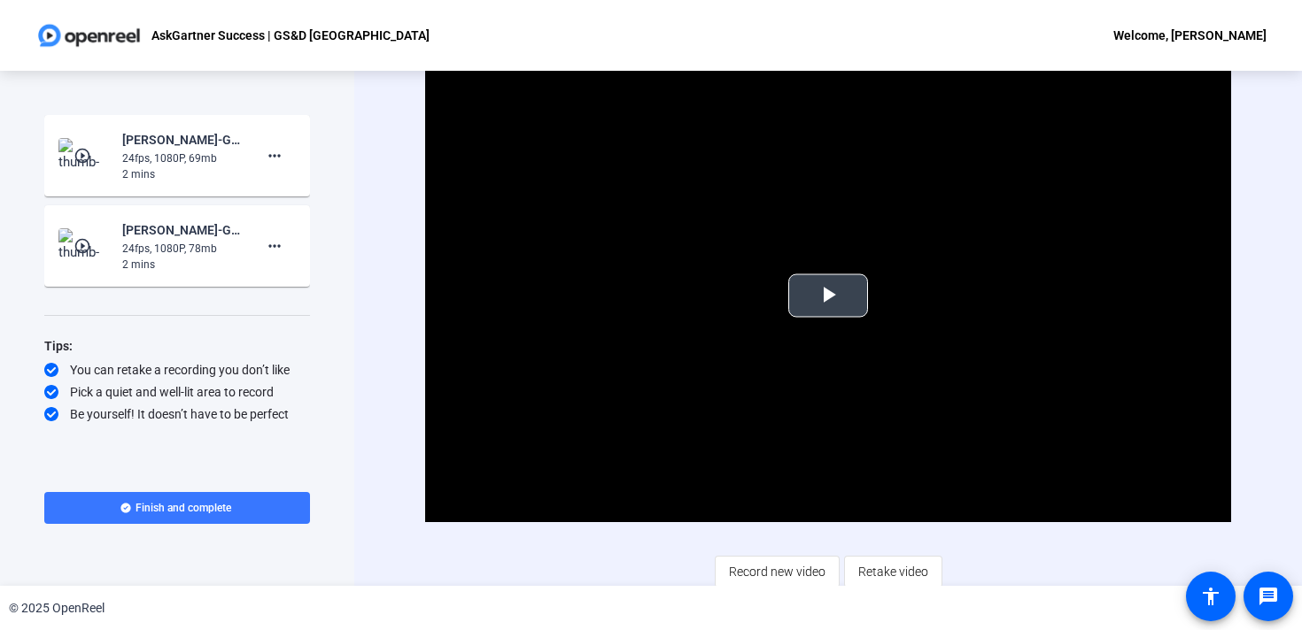
click at [828, 296] on span "Video Player" at bounding box center [828, 296] width 0 height 0
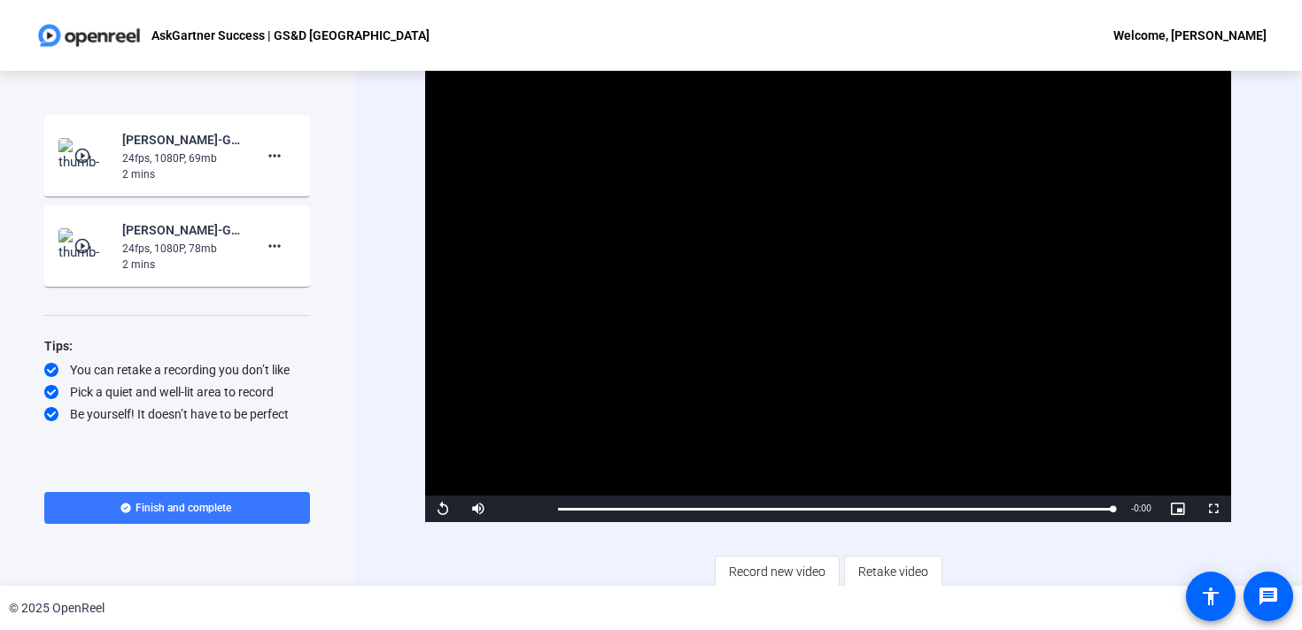
scroll to position [6, 0]
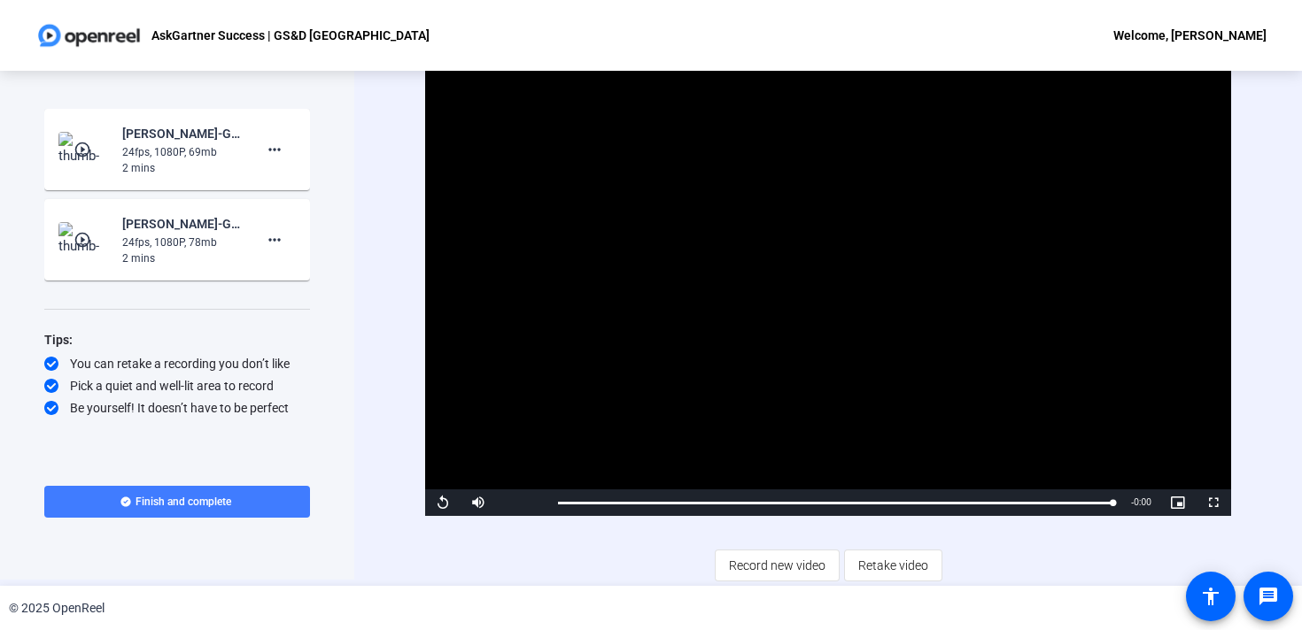
click at [205, 495] on span "Finish and complete" at bounding box center [183, 502] width 96 height 14
